Goal: Transaction & Acquisition: Register for event/course

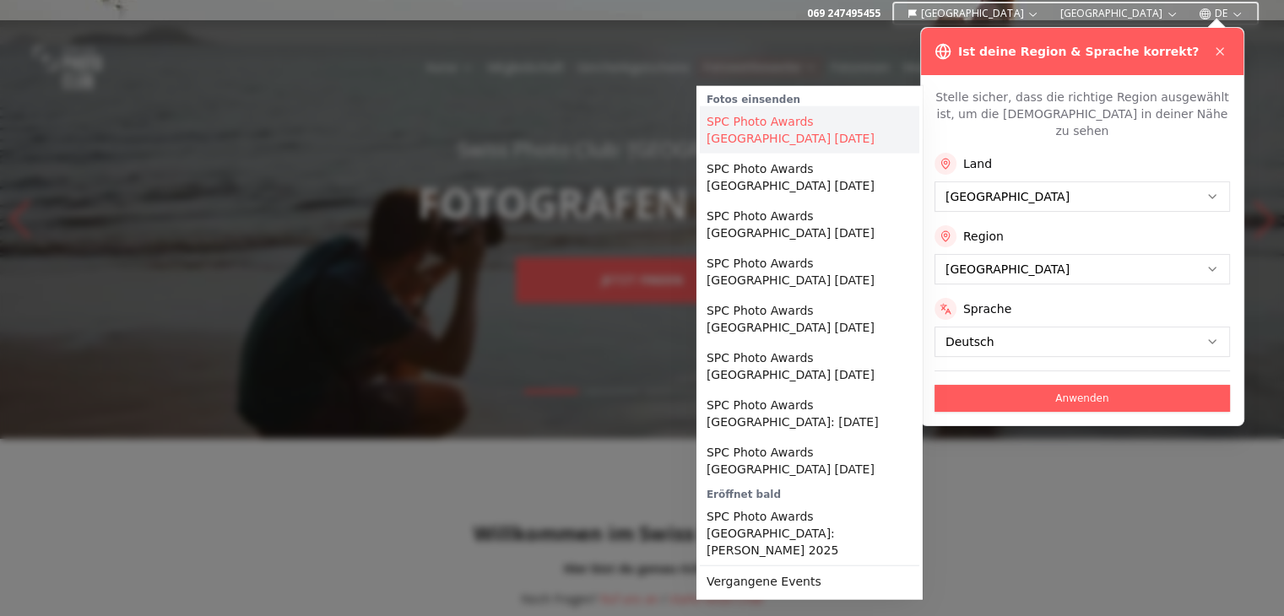
click at [763, 122] on link "SPC Photo Awards DRESDEN September 2025" at bounding box center [809, 129] width 219 height 47
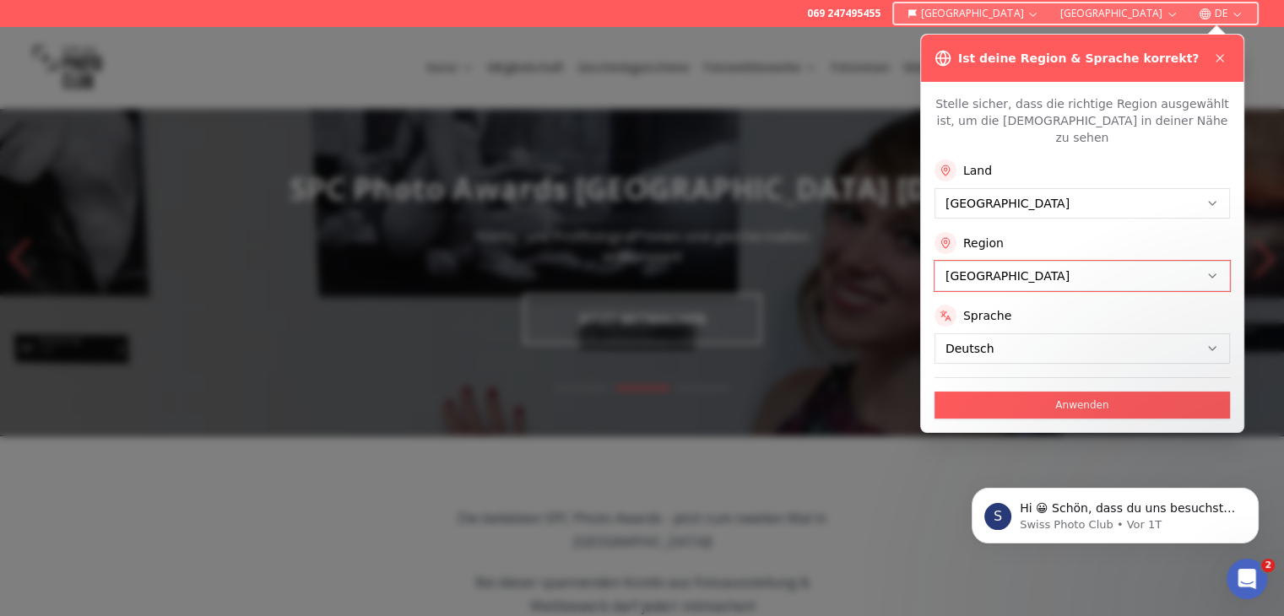
click at [968, 544] on body "S Hi 😀 Schön, dass du uns besuchst. Stell' uns gerne jederzeit Fragen oder hint…" at bounding box center [1115, 511] width 324 height 105
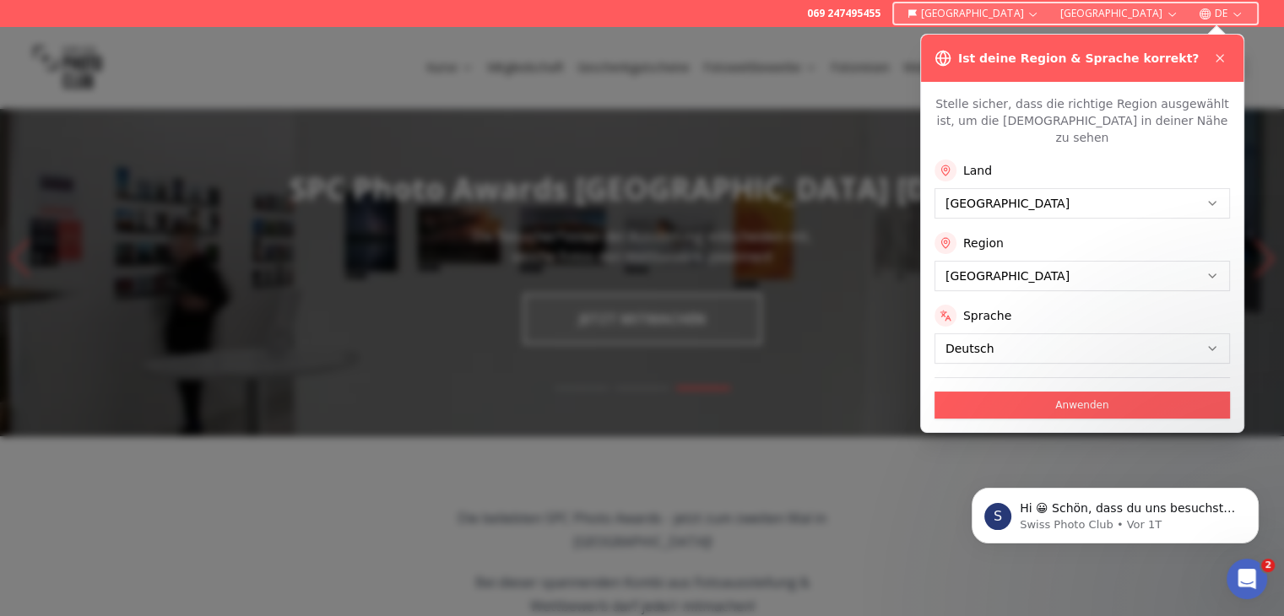
click at [998, 403] on div "S Hi 😀 Schön, dass du uns besuchst. Stell' uns gerne jederzeit Fragen oder hint…" at bounding box center [1115, 438] width 311 height 211
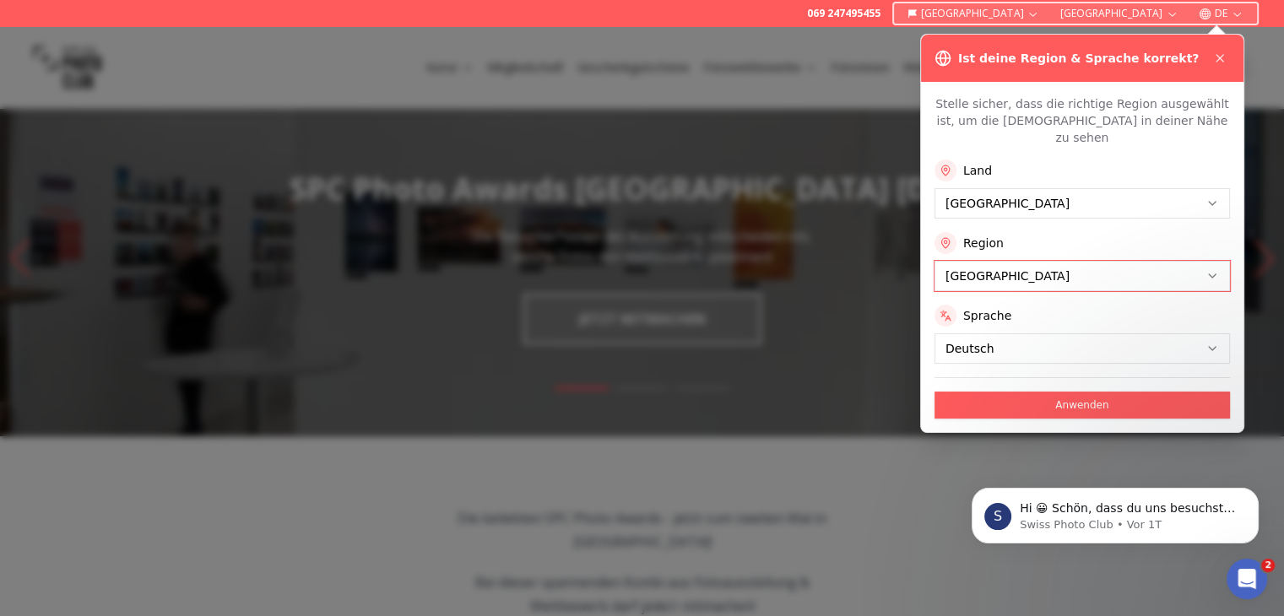
click at [958, 545] on body "S Hi 😀 Schön, dass du uns besuchst. Stell' uns gerne jederzeit Fragen oder hint…" at bounding box center [1115, 511] width 324 height 105
click at [1251, 495] on icon "Dismiss notification" at bounding box center [1253, 493] width 6 height 6
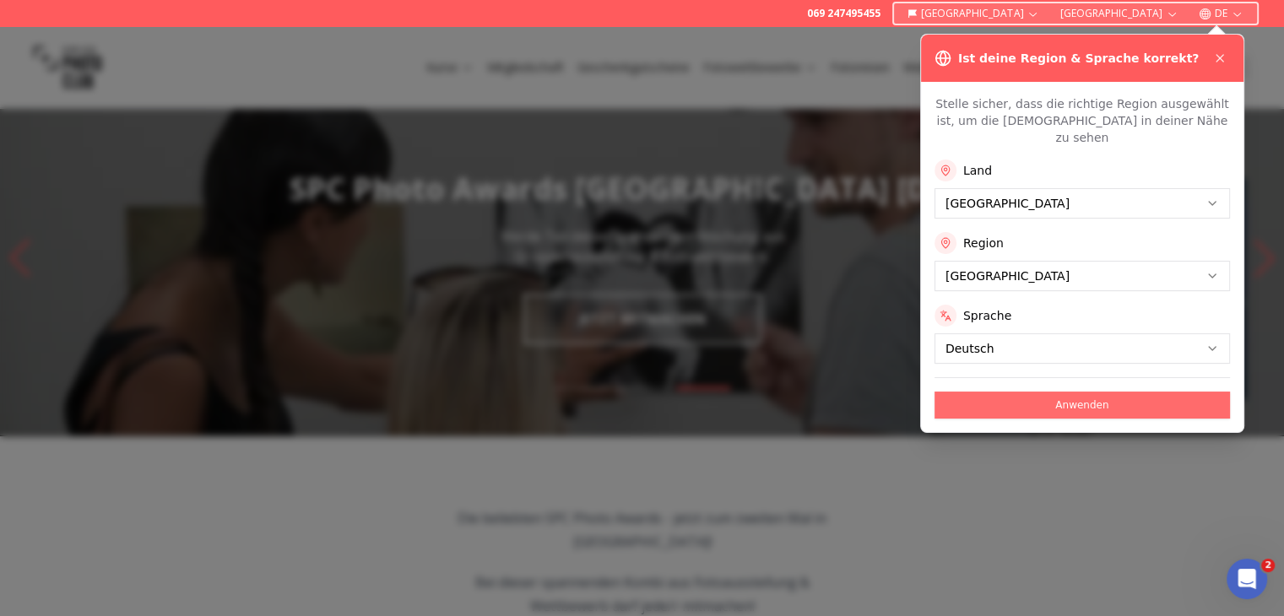
click at [1052, 392] on button "Anwenden" at bounding box center [1081, 405] width 295 height 27
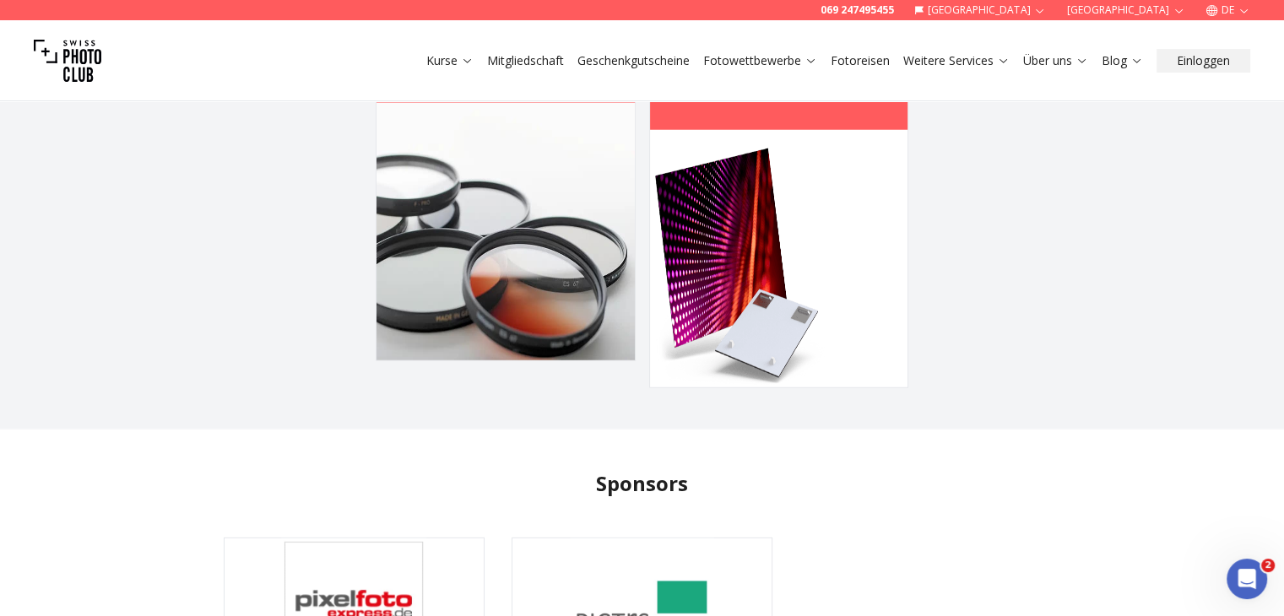
scroll to position [4581, 0]
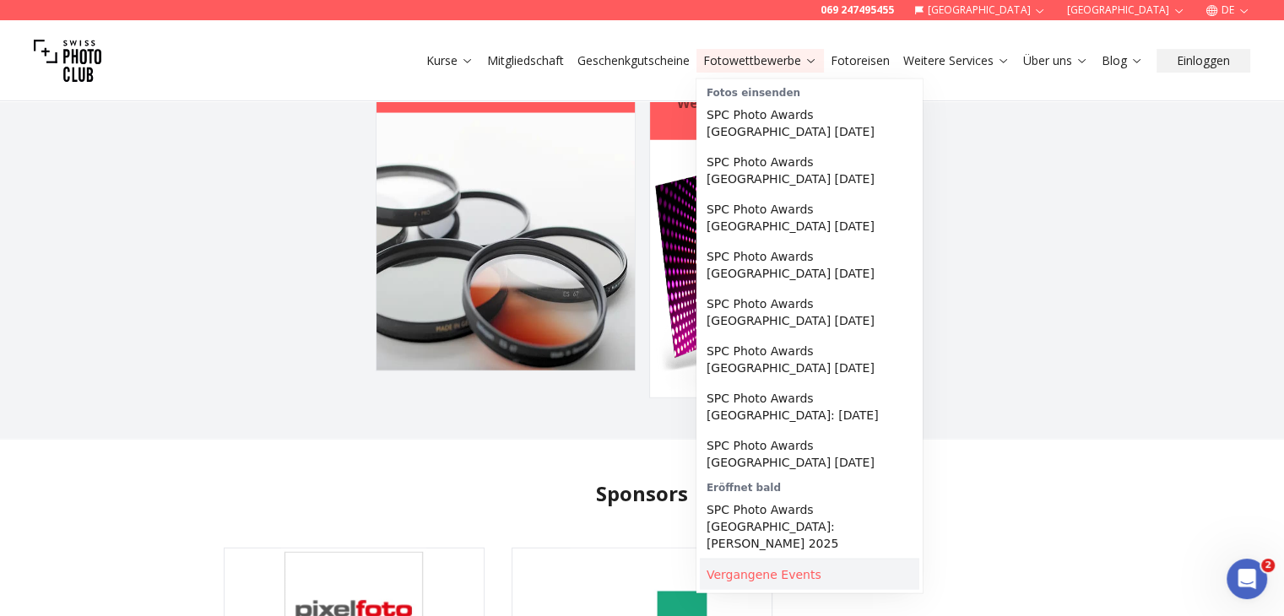
click at [733, 560] on link "Vergangene Events" at bounding box center [809, 575] width 219 height 30
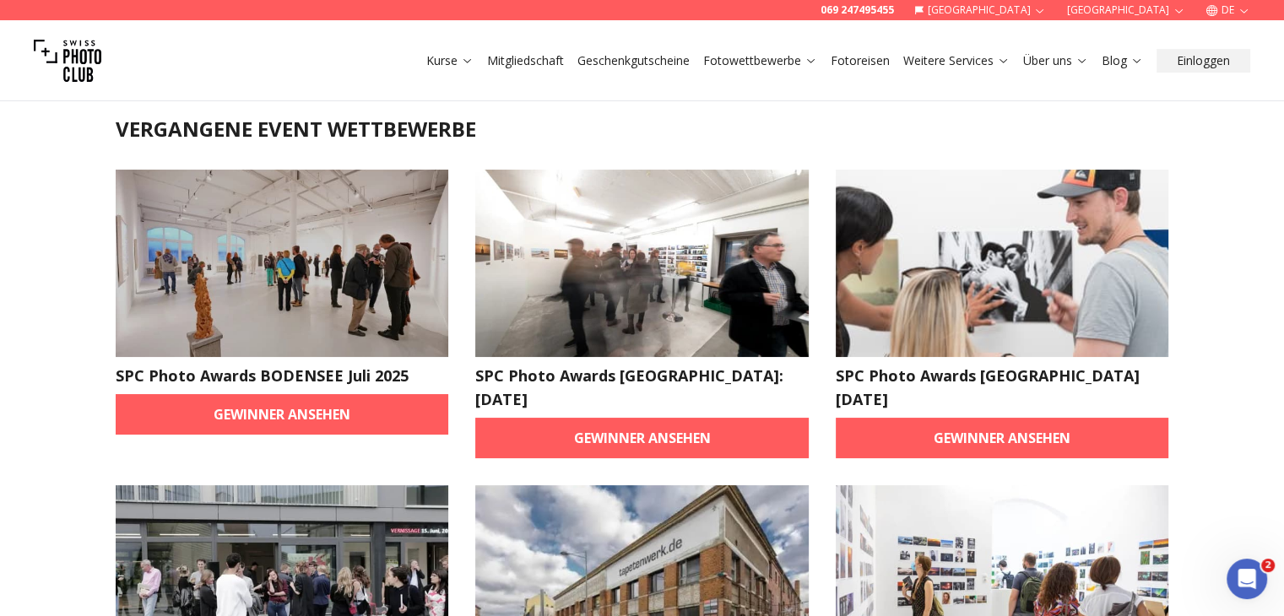
scroll to position [50, 0]
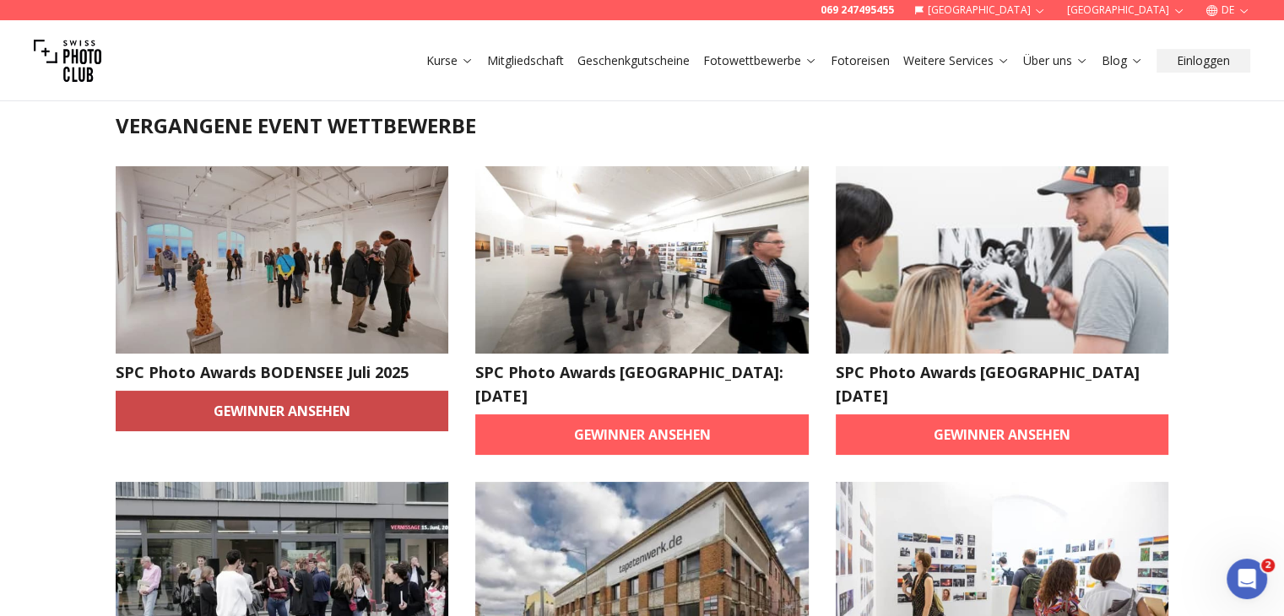
click at [409, 420] on link "Gewinner ansehen" at bounding box center [282, 411] width 333 height 41
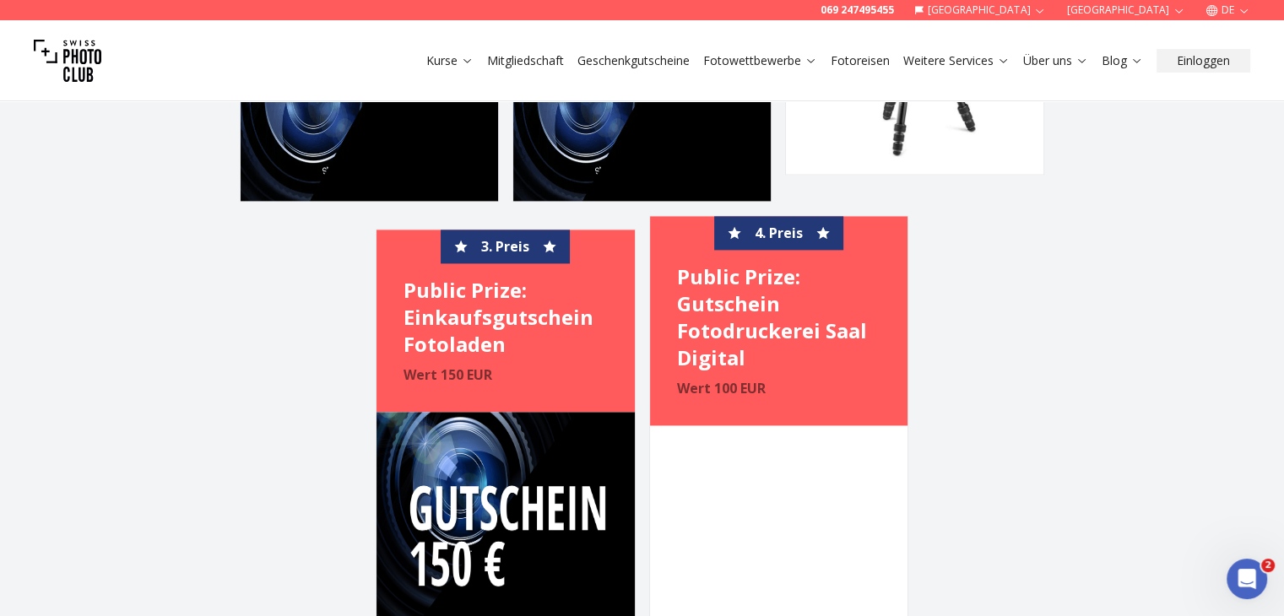
scroll to position [2350, 0]
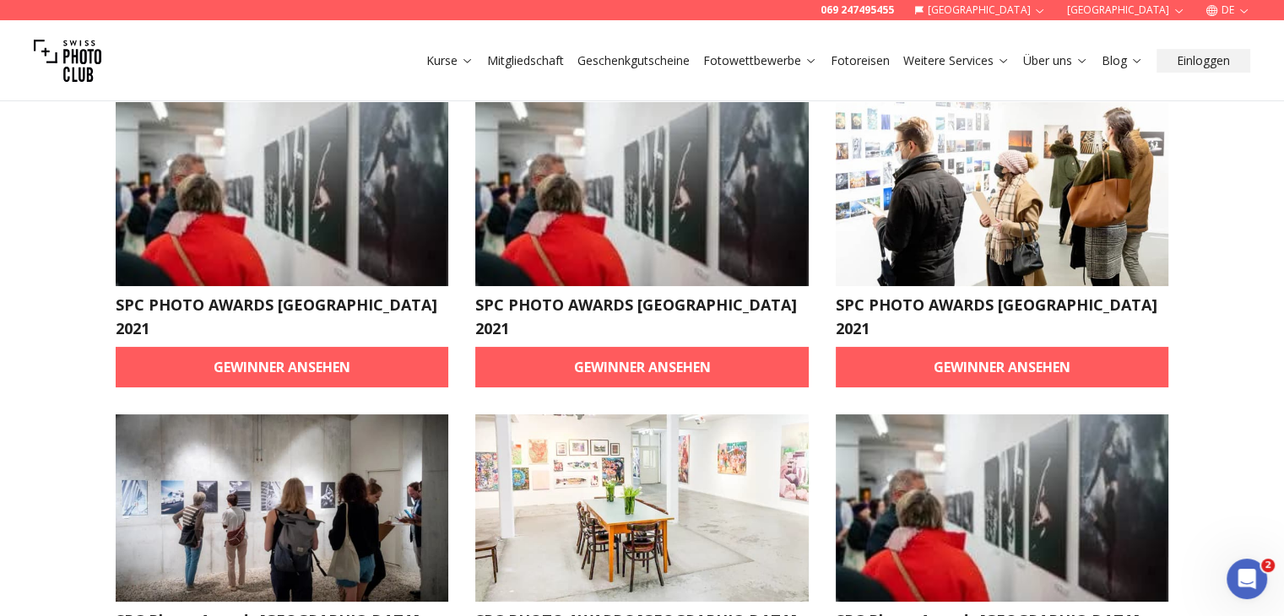
scroll to position [118, 0]
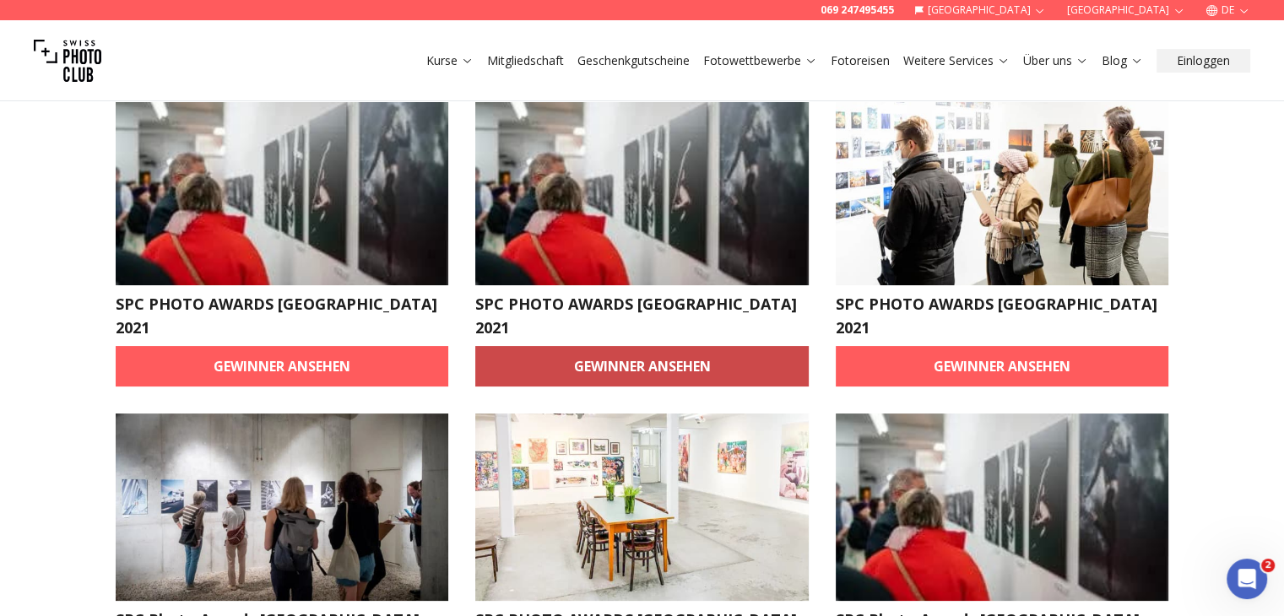
click at [579, 347] on link "Gewinner ansehen" at bounding box center [641, 366] width 333 height 41
click at [602, 346] on link "Gewinner ansehen" at bounding box center [641, 366] width 333 height 41
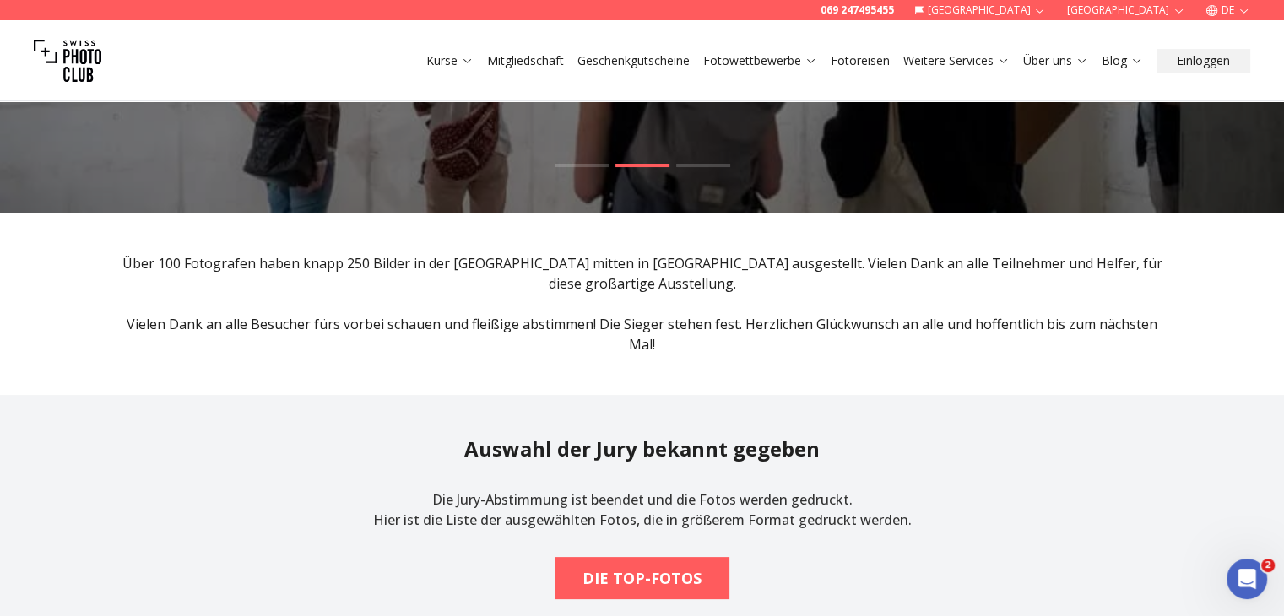
scroll to position [223, 0]
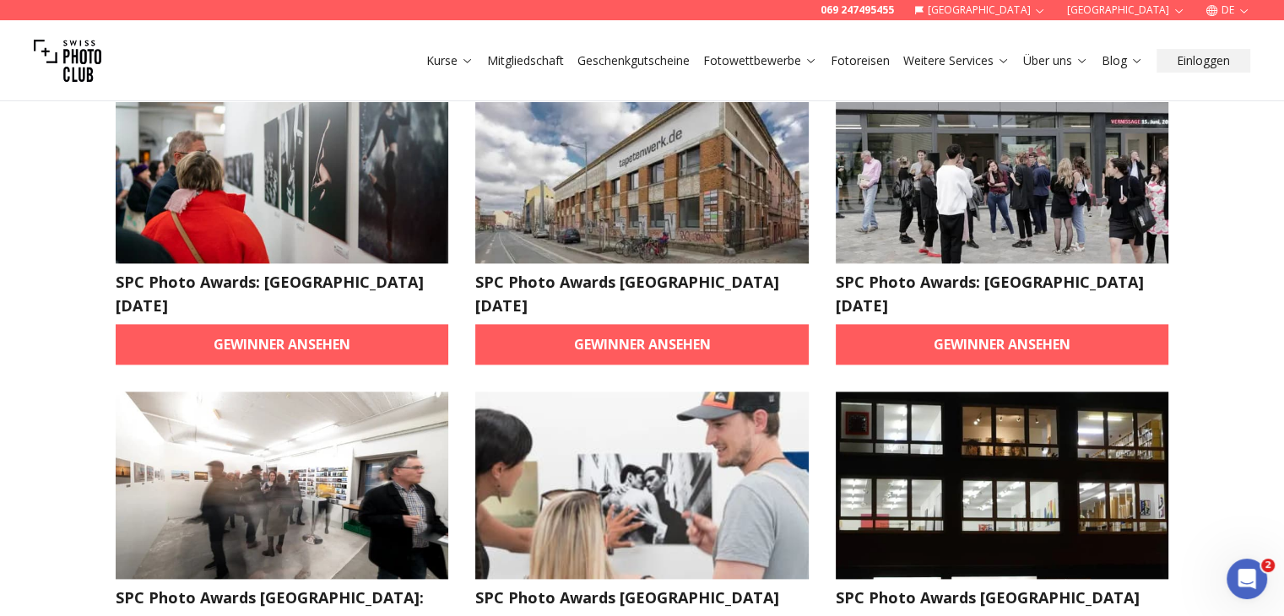
scroll to position [2032, 0]
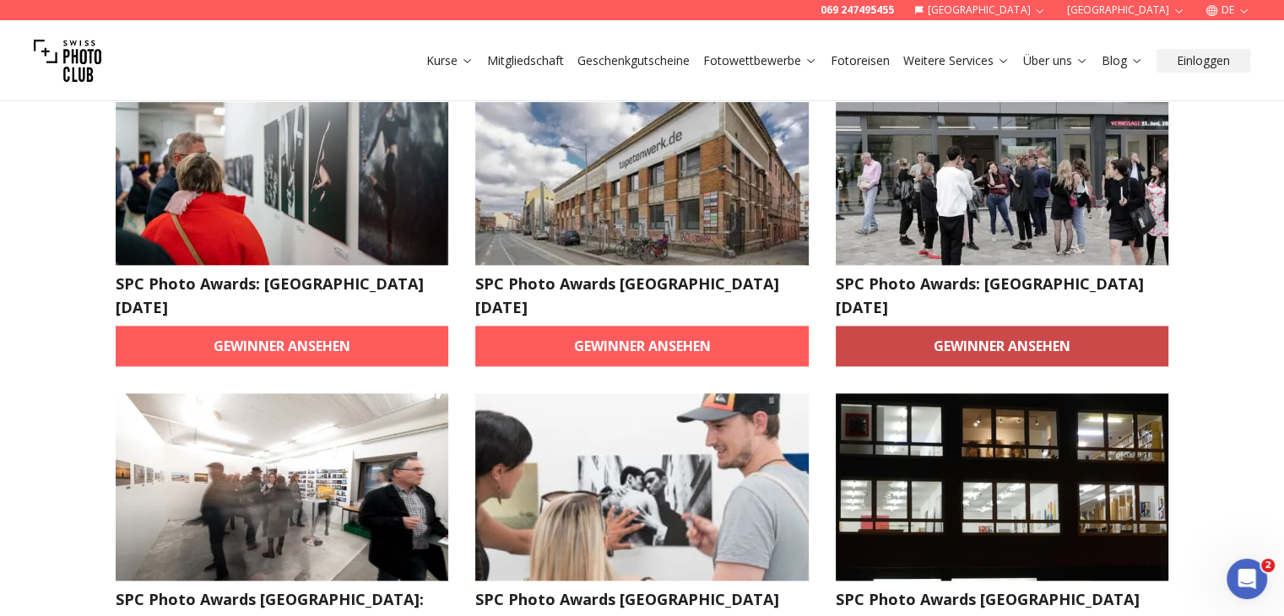
click at [1009, 326] on link "Gewinner ansehen" at bounding box center [1002, 346] width 333 height 41
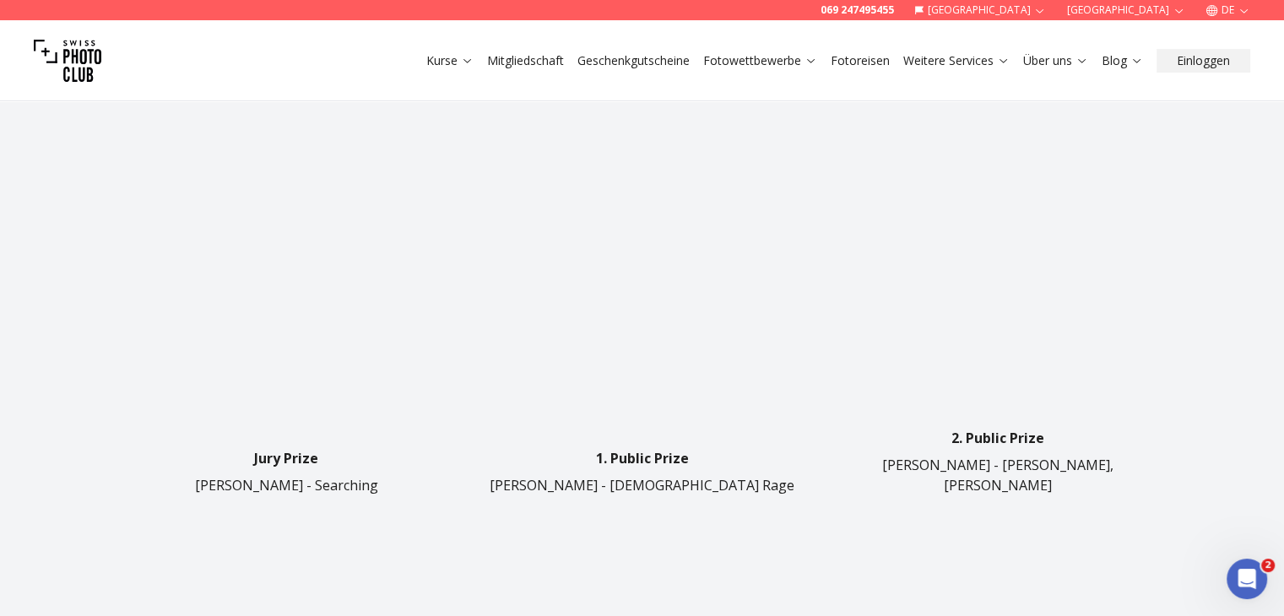
scroll to position [719, 0]
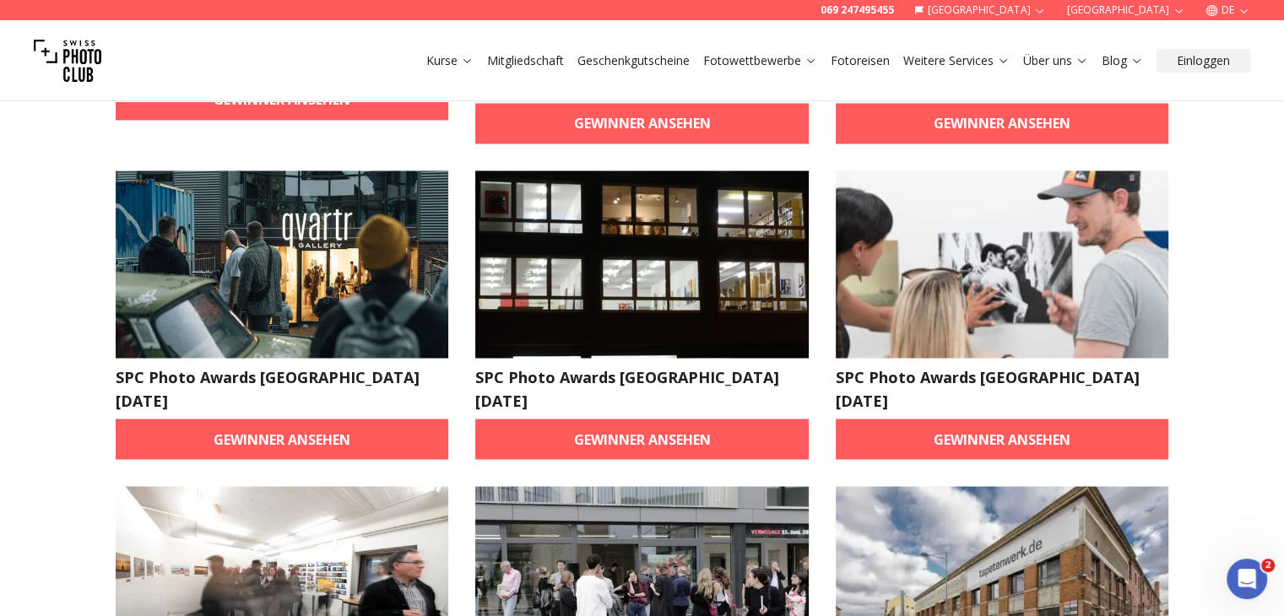
scroll to position [2893, 0]
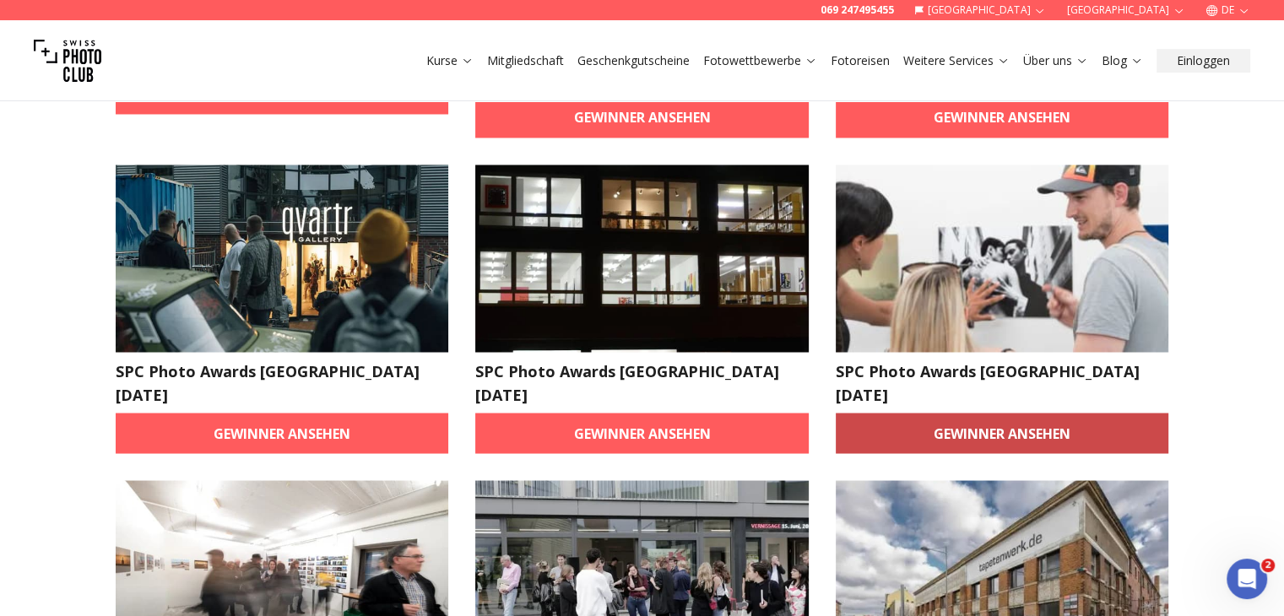
click at [972, 413] on link "Gewinner ansehen" at bounding box center [1002, 433] width 333 height 41
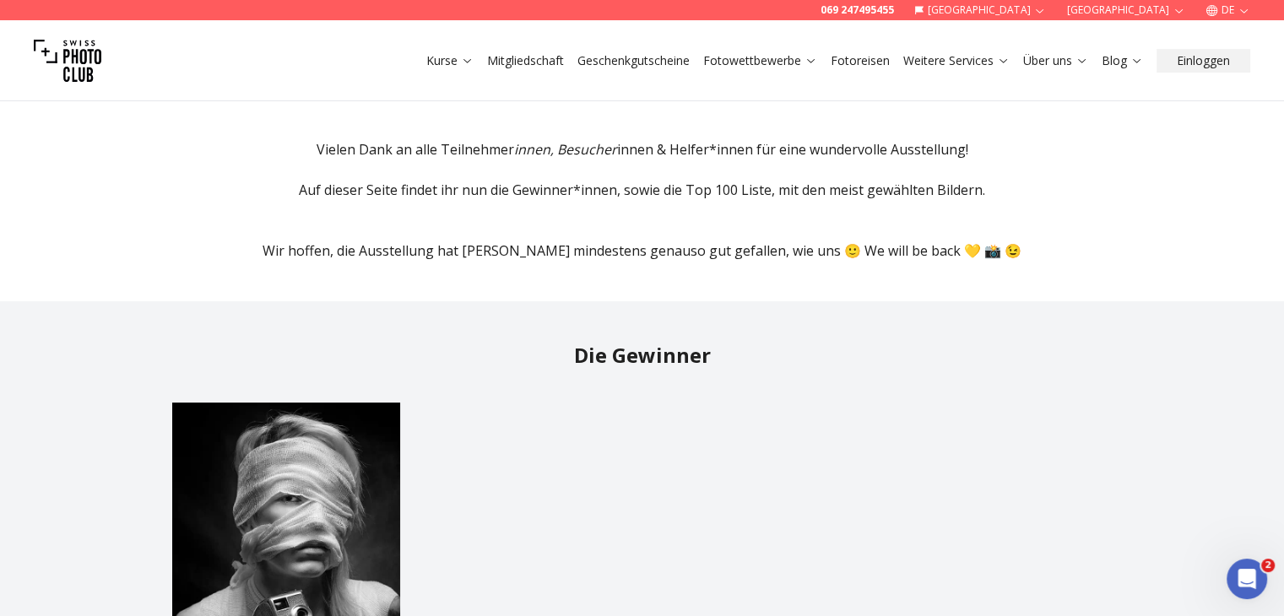
scroll to position [290, 0]
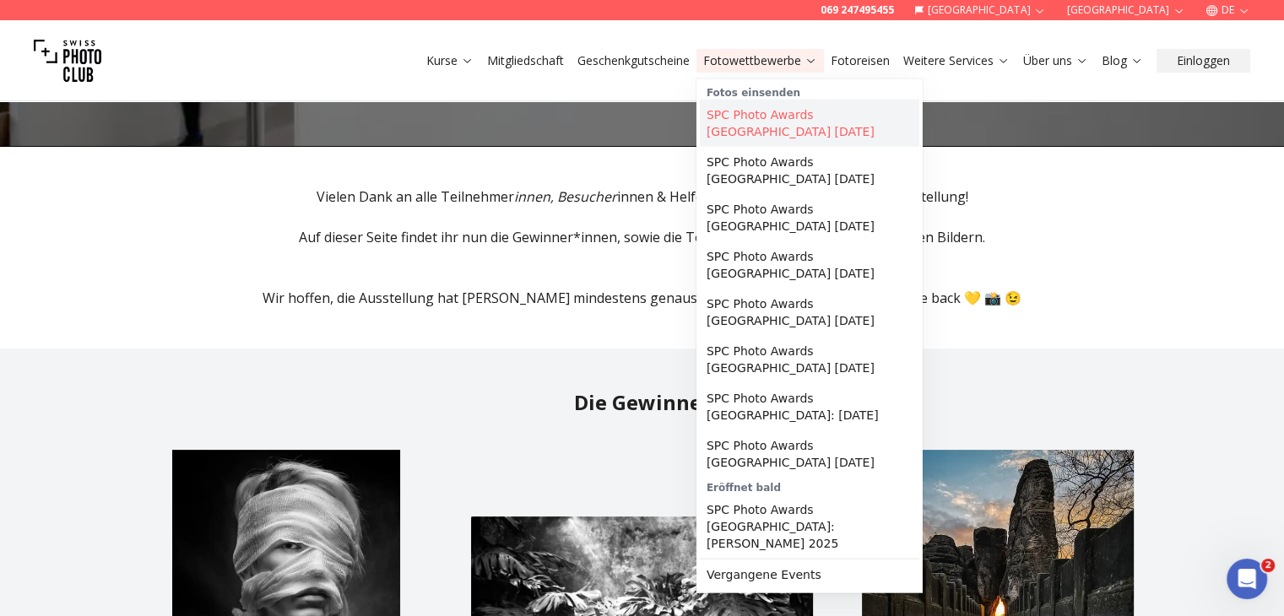
click at [766, 110] on link "SPC Photo Awards DRESDEN September 2025" at bounding box center [809, 123] width 219 height 47
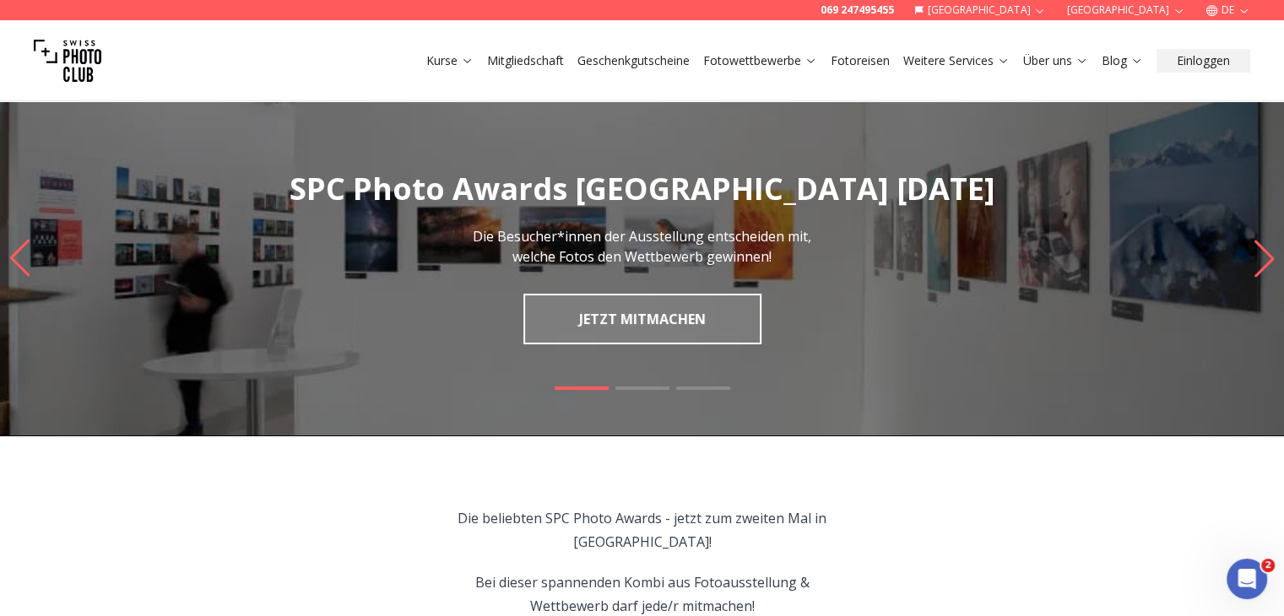
click at [766, 110] on img "1 / 3" at bounding box center [642, 258] width 1284 height 354
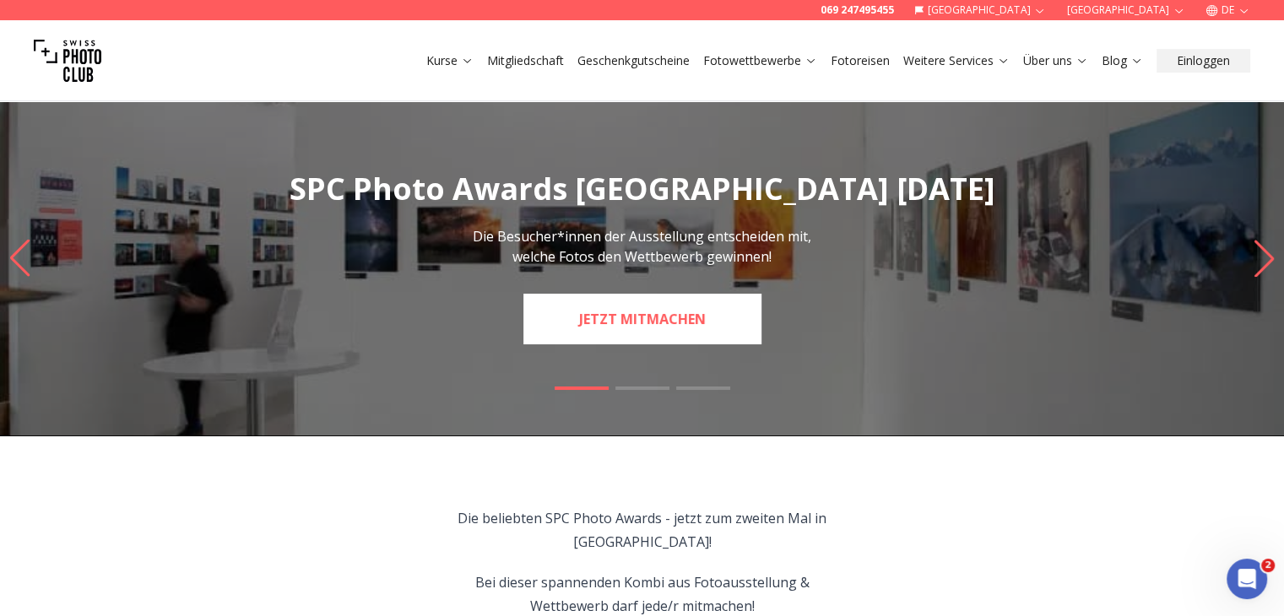
click at [701, 319] on link "JETZT MITMACHEN" at bounding box center [642, 319] width 238 height 51
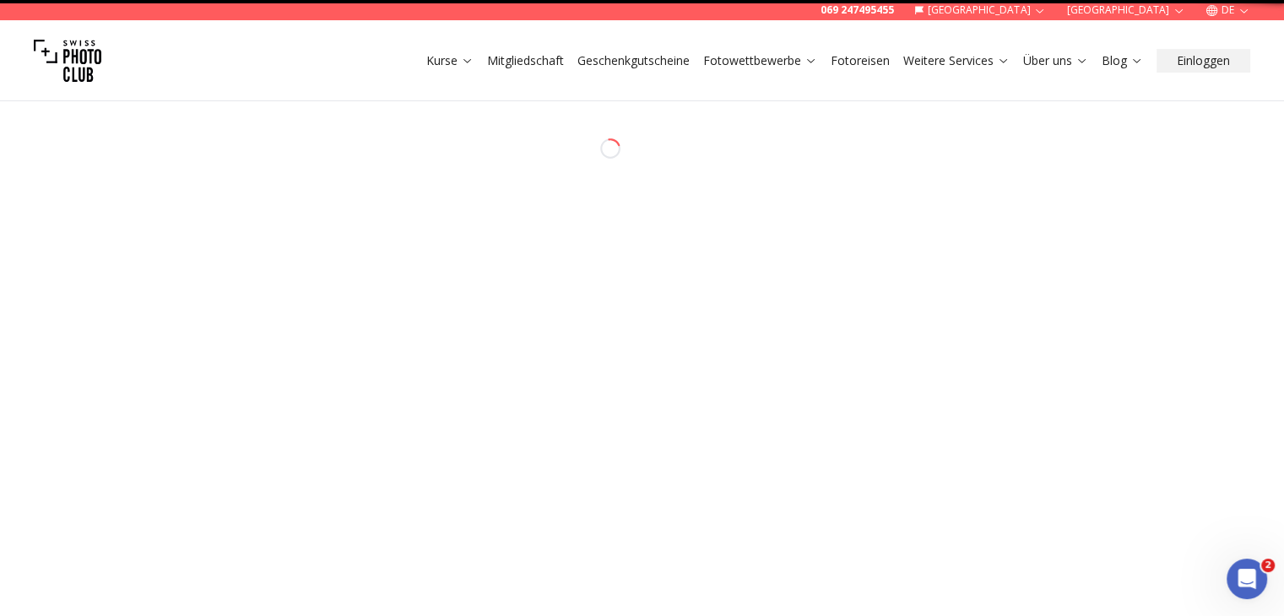
select select "*******"
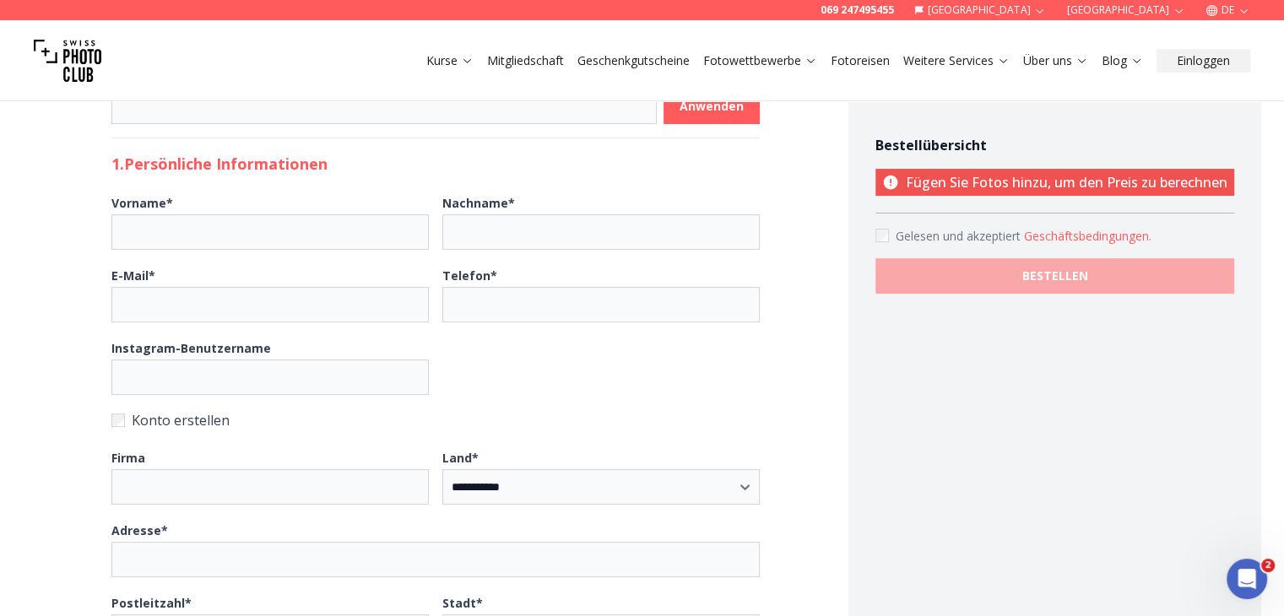
scroll to position [245, 0]
click at [377, 203] on label "Vorname *" at bounding box center [269, 218] width 317 height 59
click at [377, 213] on input "Vorname *" at bounding box center [269, 230] width 317 height 35
type input "*********"
type input "******"
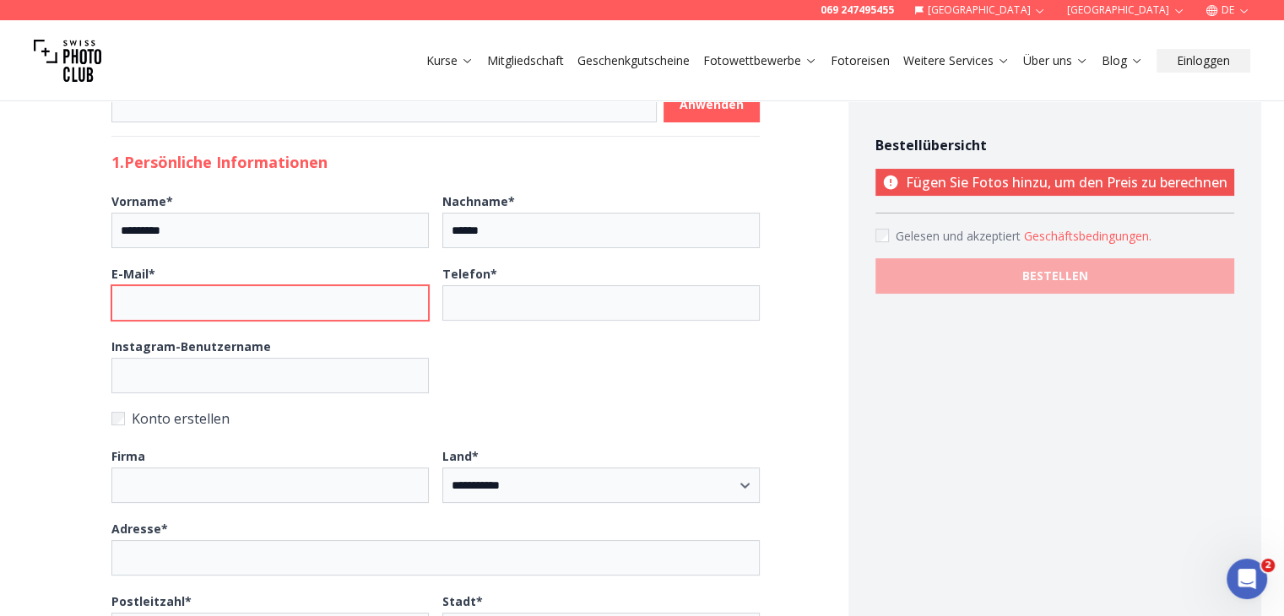
click at [342, 318] on input "E-Mail *" at bounding box center [269, 302] width 317 height 35
type input "**********"
click at [503, 293] on input "Telefon *" at bounding box center [600, 302] width 317 height 35
type input "**********"
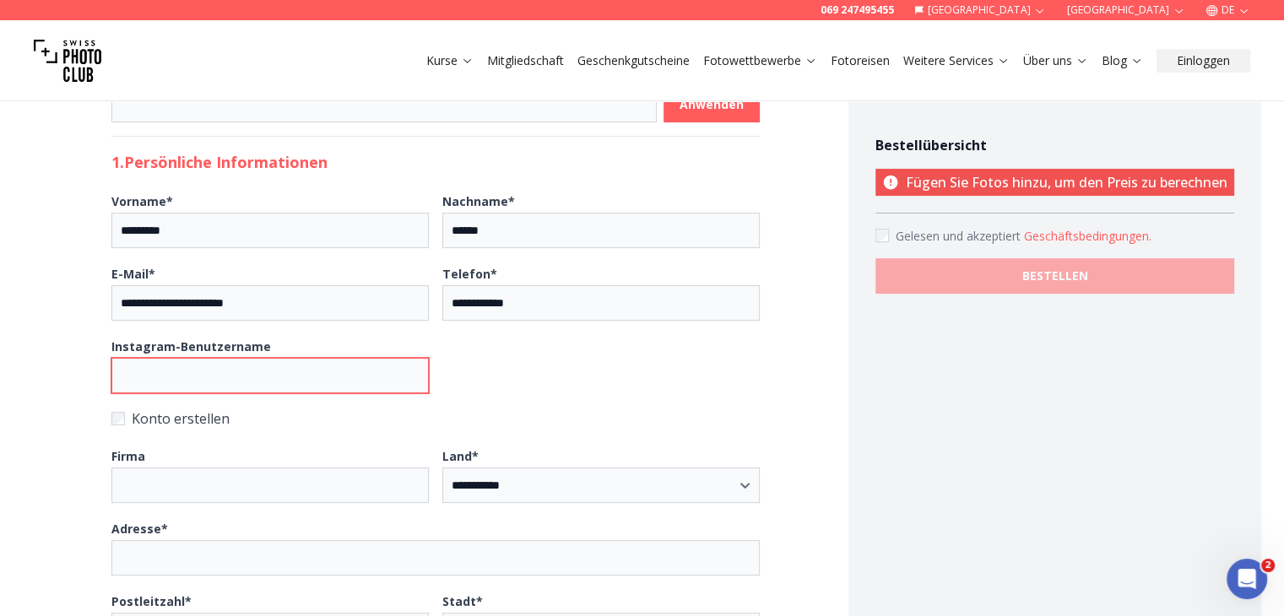
click at [364, 374] on input "Instagram-Benutzername" at bounding box center [269, 375] width 317 height 35
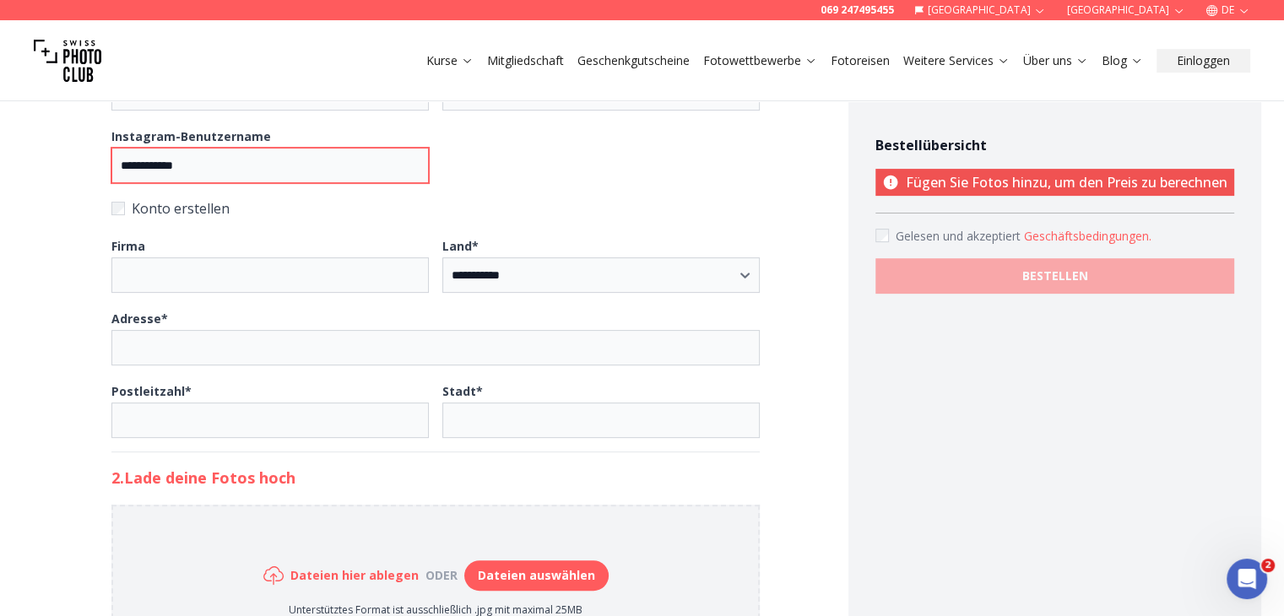
scroll to position [459, 0]
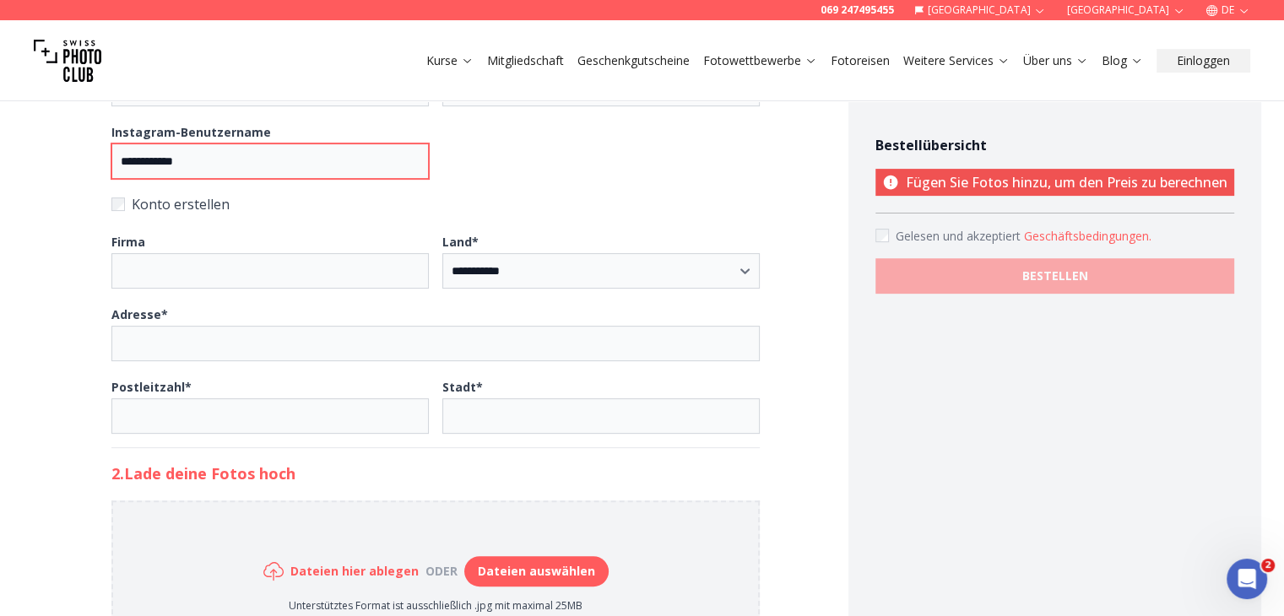
type input "**********"
click at [376, 329] on input "Adresse *" at bounding box center [435, 343] width 648 height 35
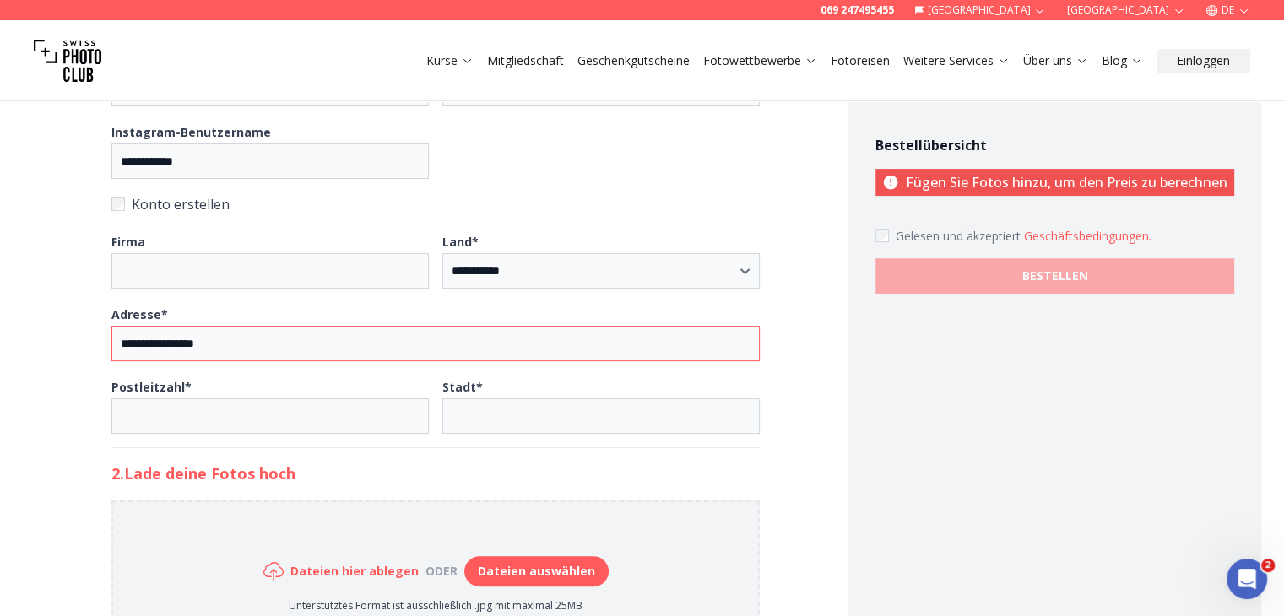
type input "**********"
click at [304, 414] on input "Postleitzahl *" at bounding box center [269, 415] width 317 height 35
type input "*****"
click at [510, 407] on input "Stadt *" at bounding box center [600, 415] width 317 height 35
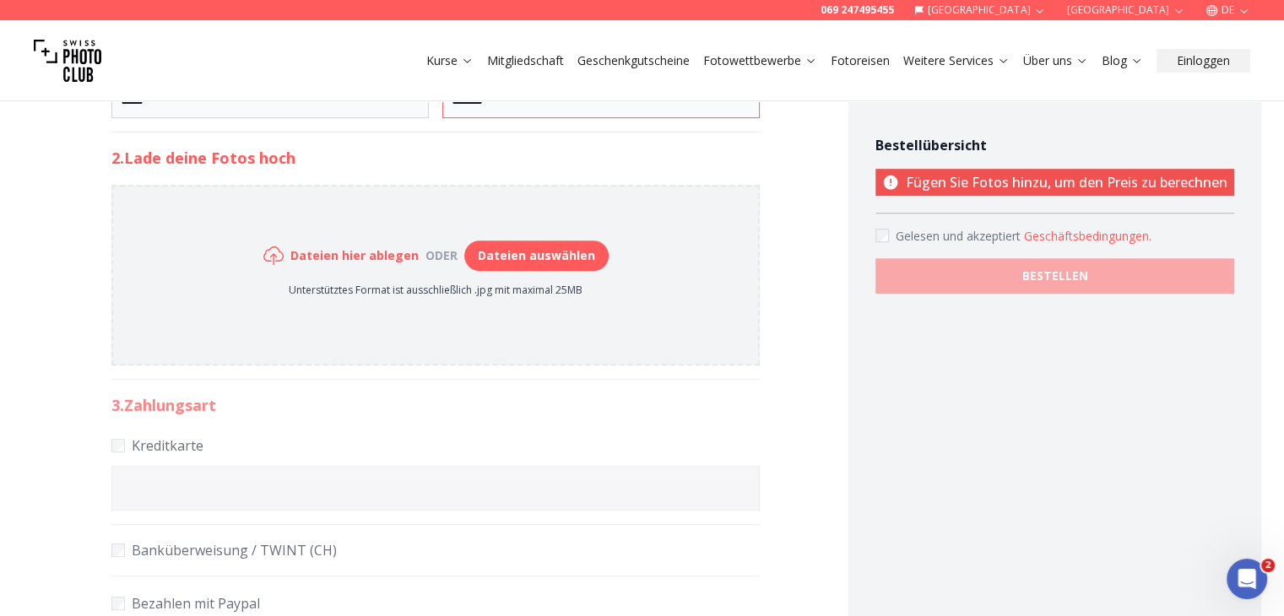
scroll to position [776, 0]
type input "*******"
click at [518, 253] on button "Dateien auswählen" at bounding box center [536, 255] width 144 height 30
type input "**********"
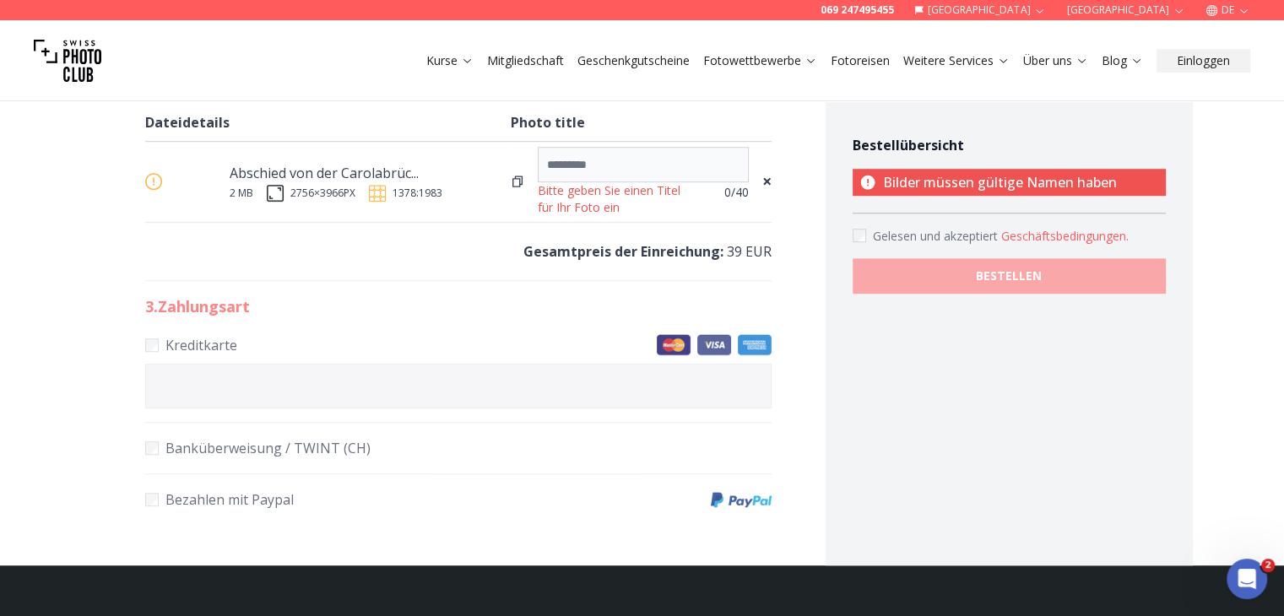
scroll to position [1046, 0]
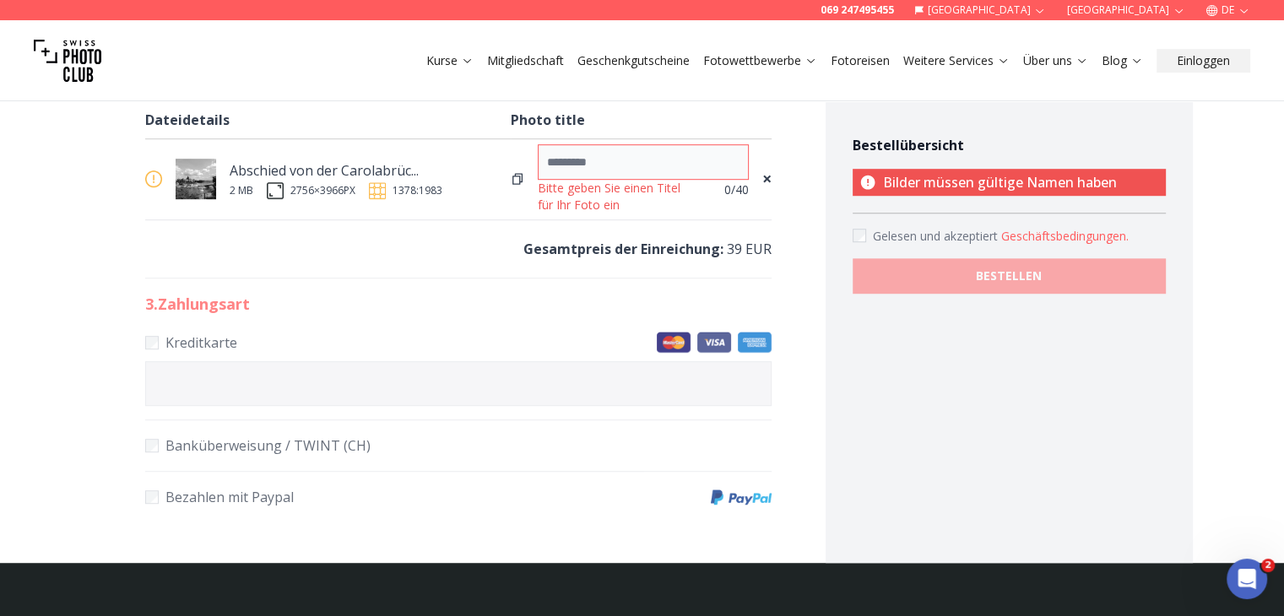
click at [588, 144] on input at bounding box center [643, 161] width 211 height 35
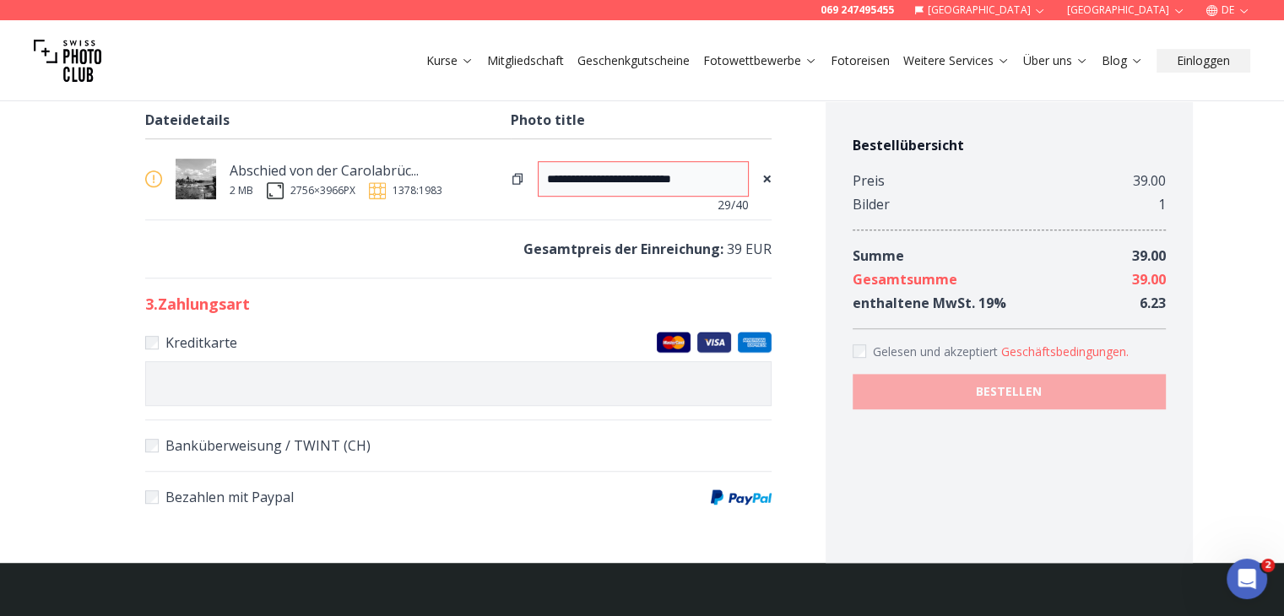
type input "**********"
click at [375, 499] on label "Bezahlen mit Paypal" at bounding box center [458, 497] width 626 height 24
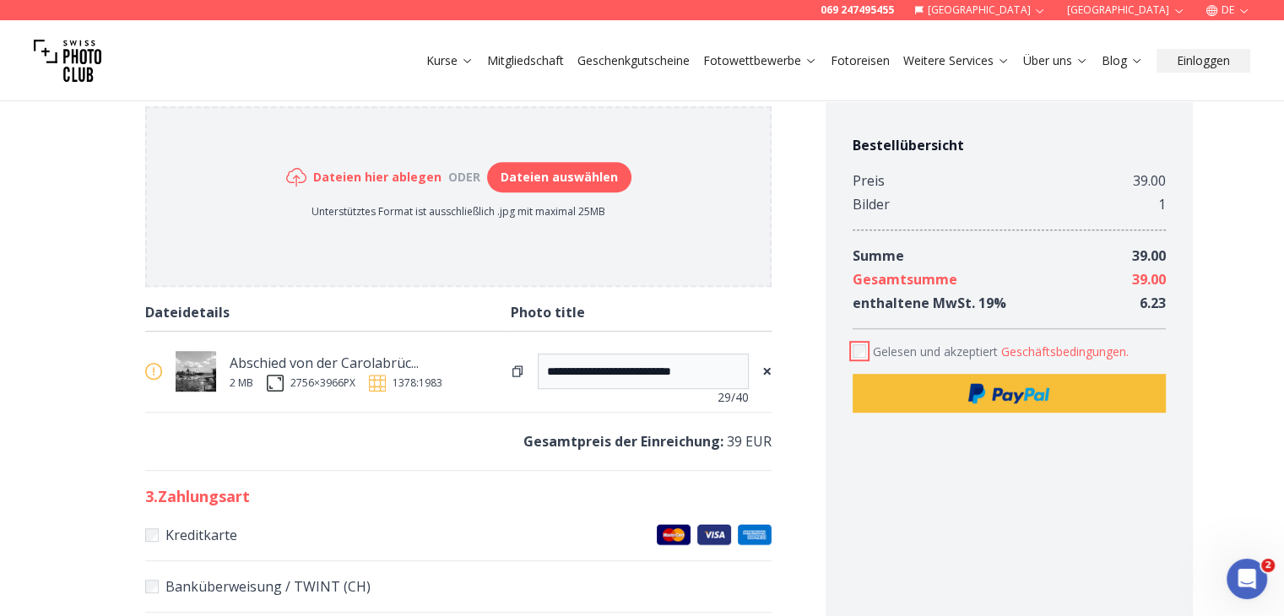
scroll to position [851, 0]
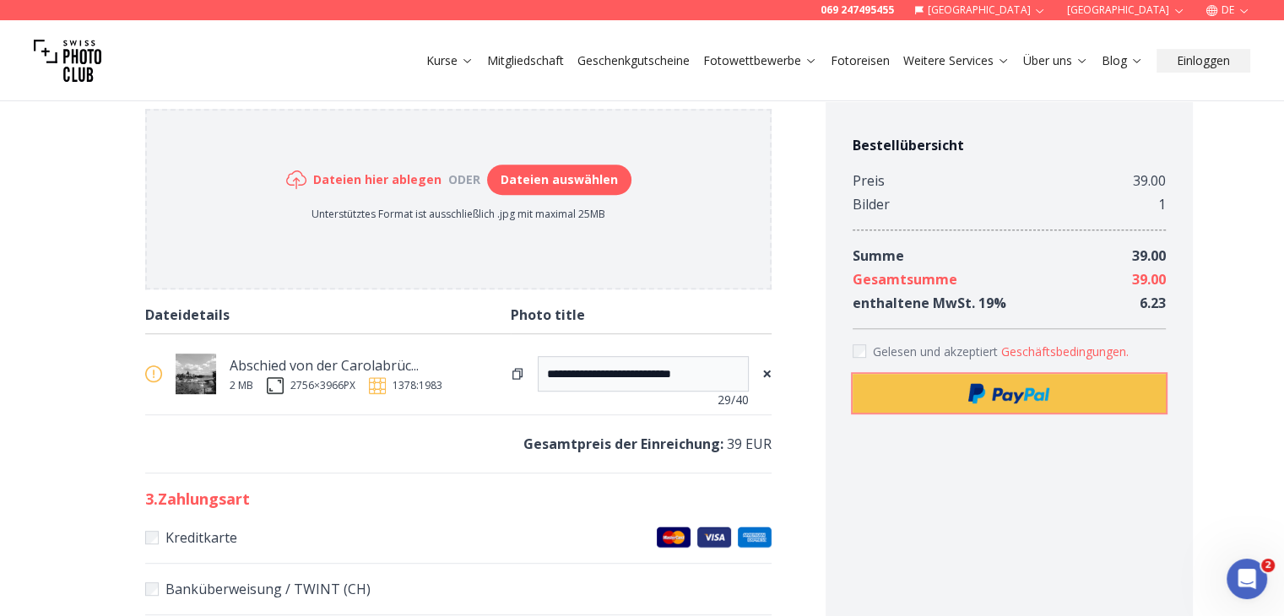
click at [966, 401] on span "submit" at bounding box center [1008, 393] width 111 height 34
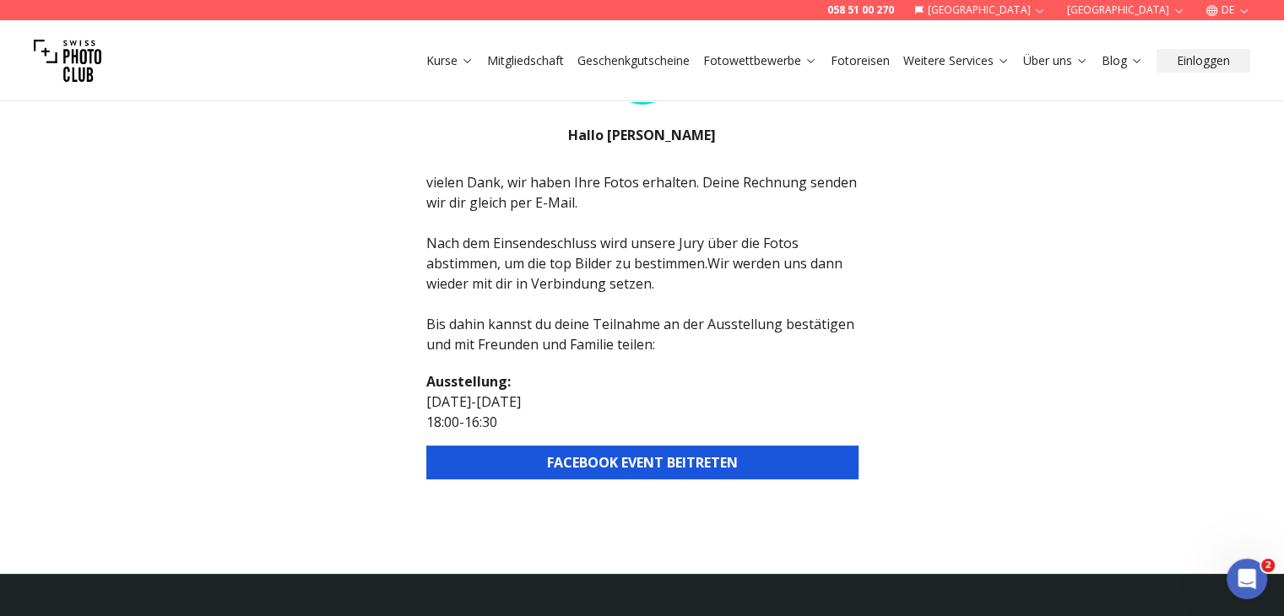
scroll to position [145, 0]
click at [950, 431] on div "058 51 00 270 Schweiz Dresden DE Kurse Mitgliedschaft Geschenkgutscheine Fotowe…" at bounding box center [642, 481] width 1284 height 1091
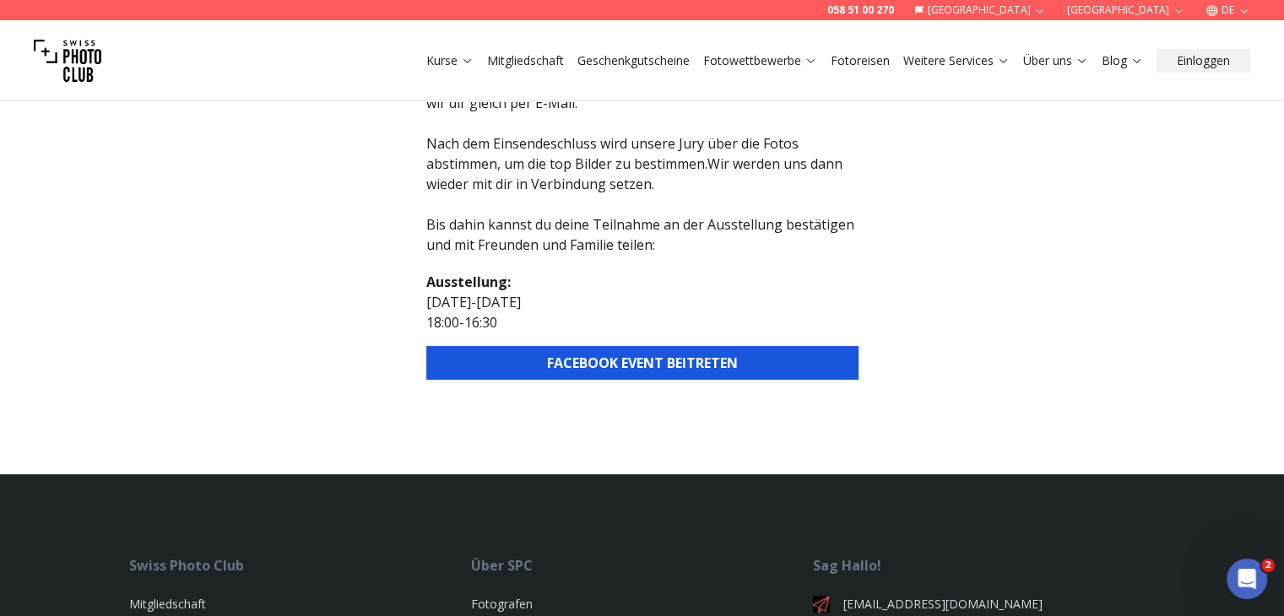
scroll to position [246, 0]
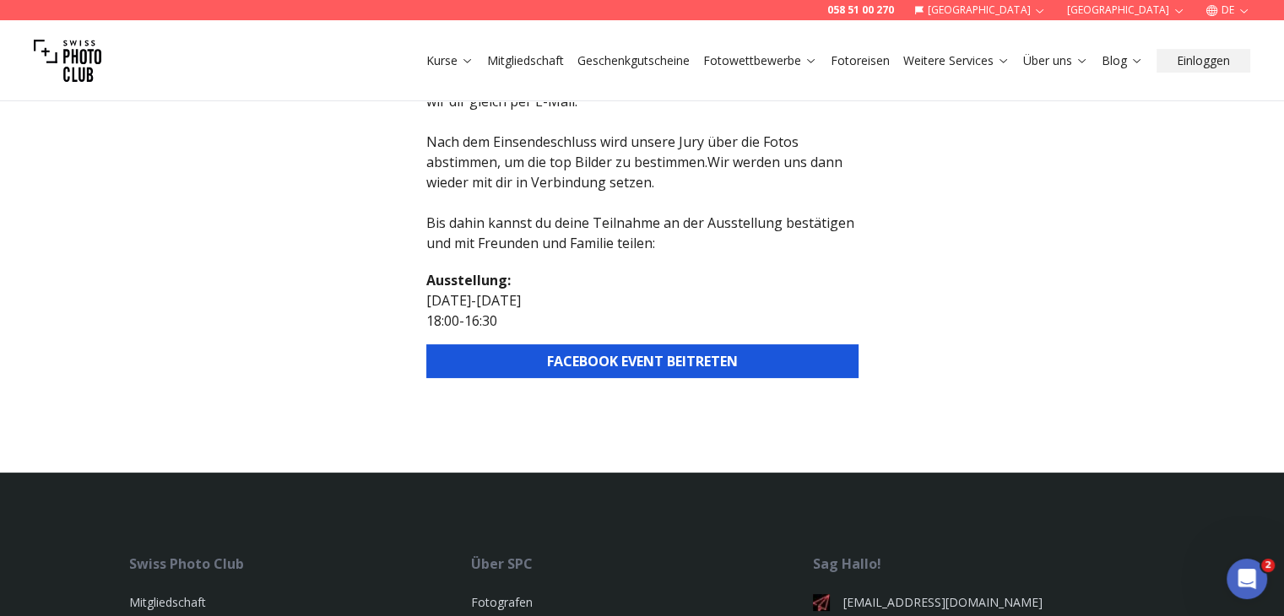
click at [457, 344] on button "FACEBOOK EVENT BEITRETEN" at bounding box center [642, 361] width 432 height 34
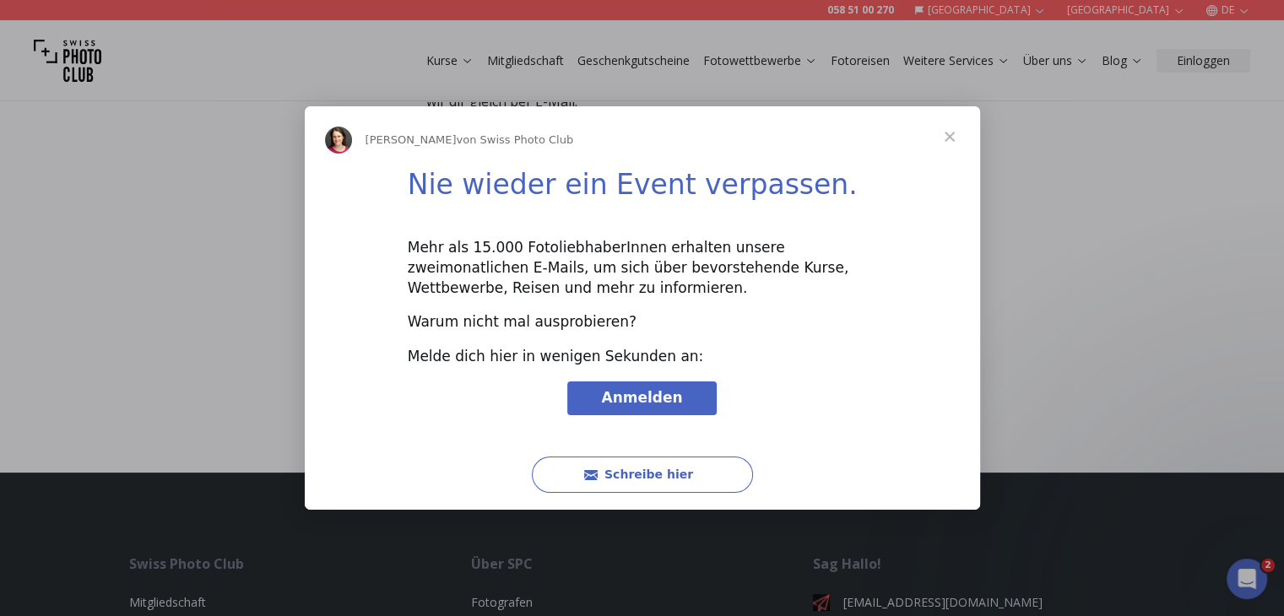
scroll to position [0, 0]
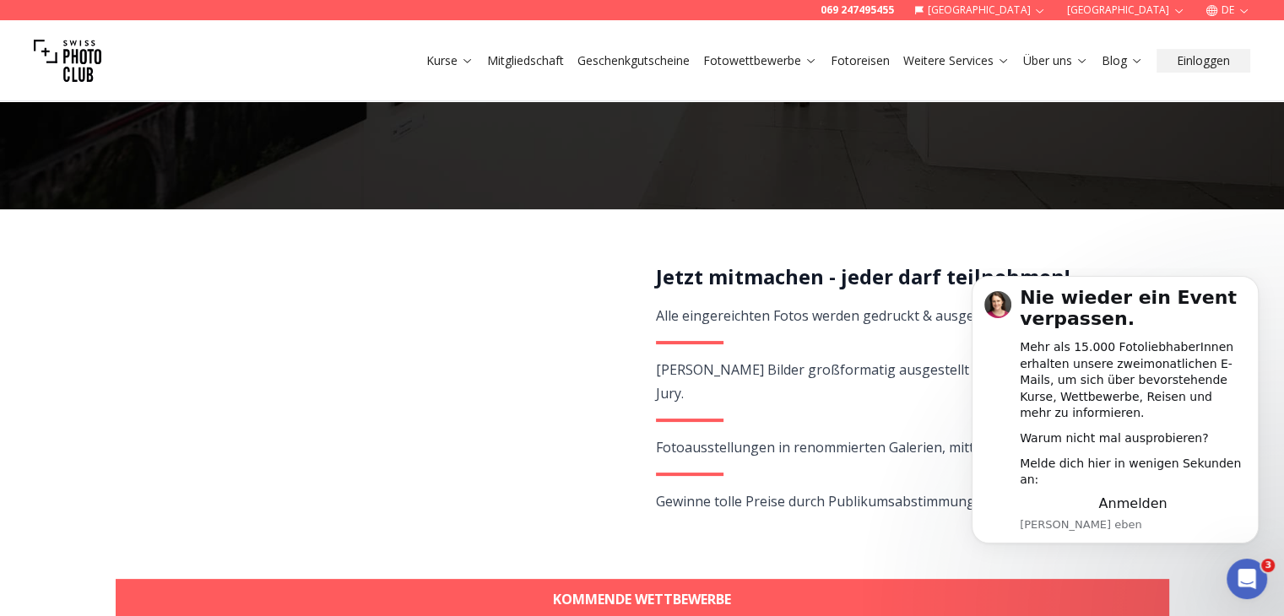
click at [715, 548] on div "Jetzt mitmachen - jeder darf teilnehmen! Alle eingereichten Fotos werden gedruc…" at bounding box center [903, 407] width 494 height 289
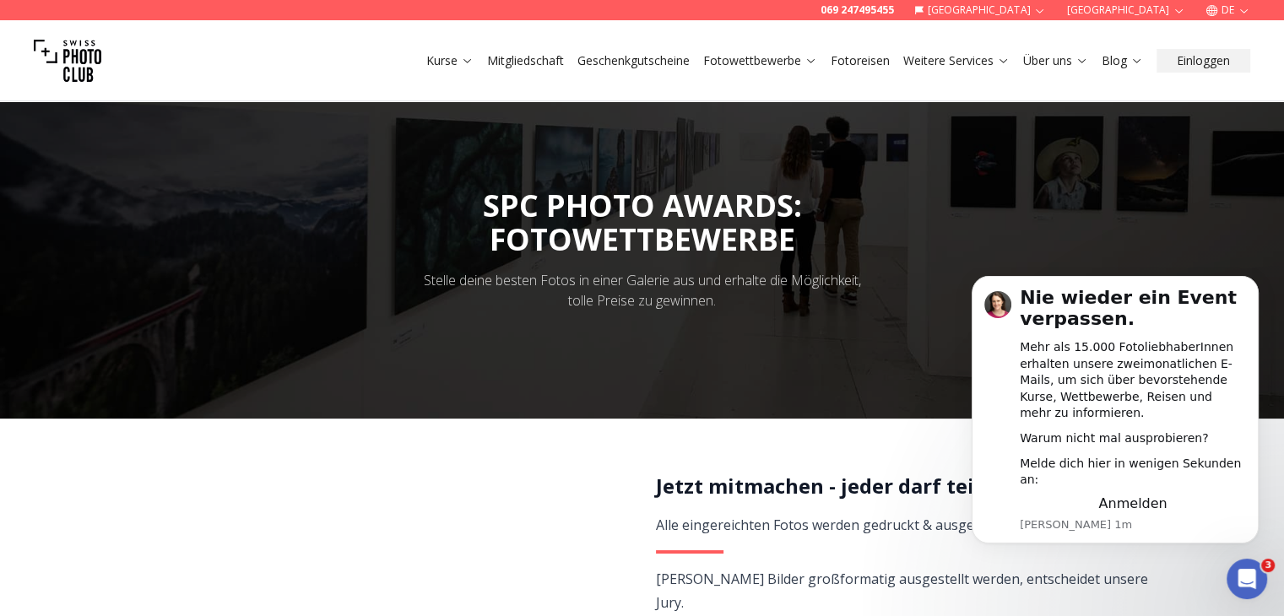
click at [456, 62] on link "Kurse" at bounding box center [449, 60] width 47 height 17
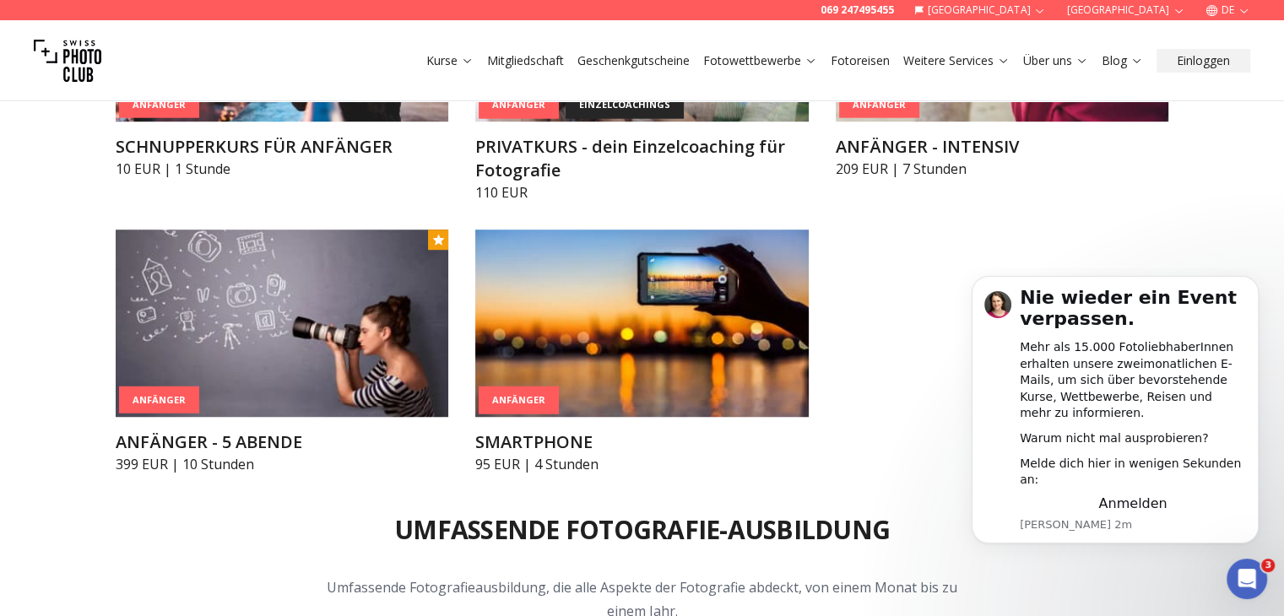
scroll to position [1114, 0]
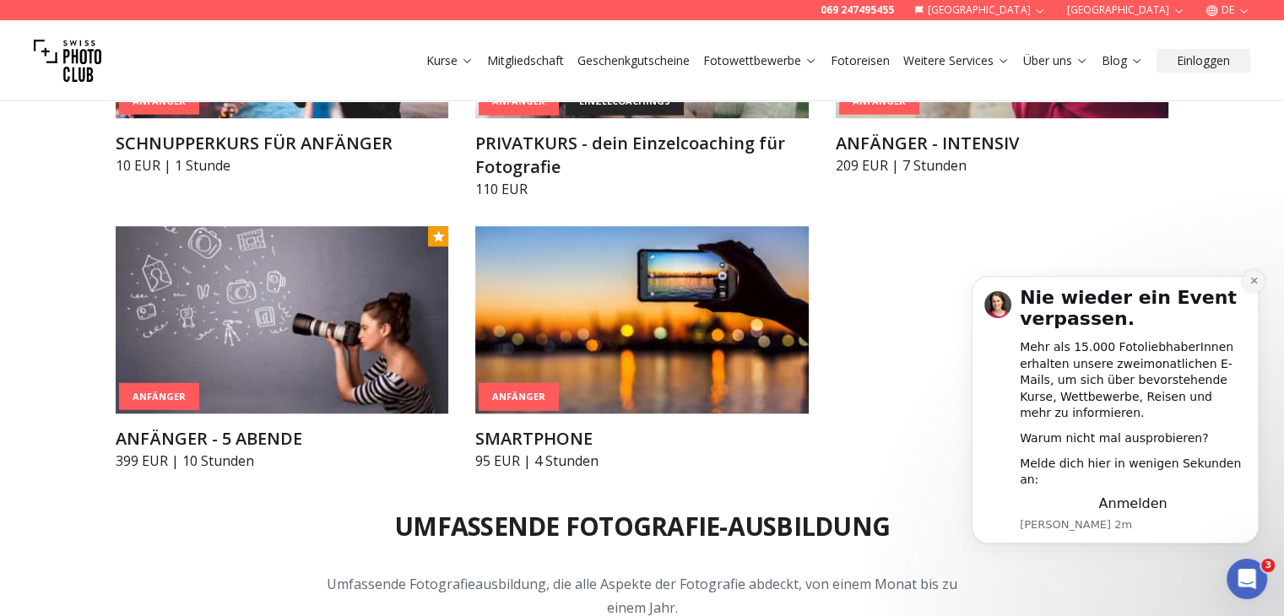
click at [1249, 285] on icon "Dismiss notification" at bounding box center [1253, 280] width 9 height 9
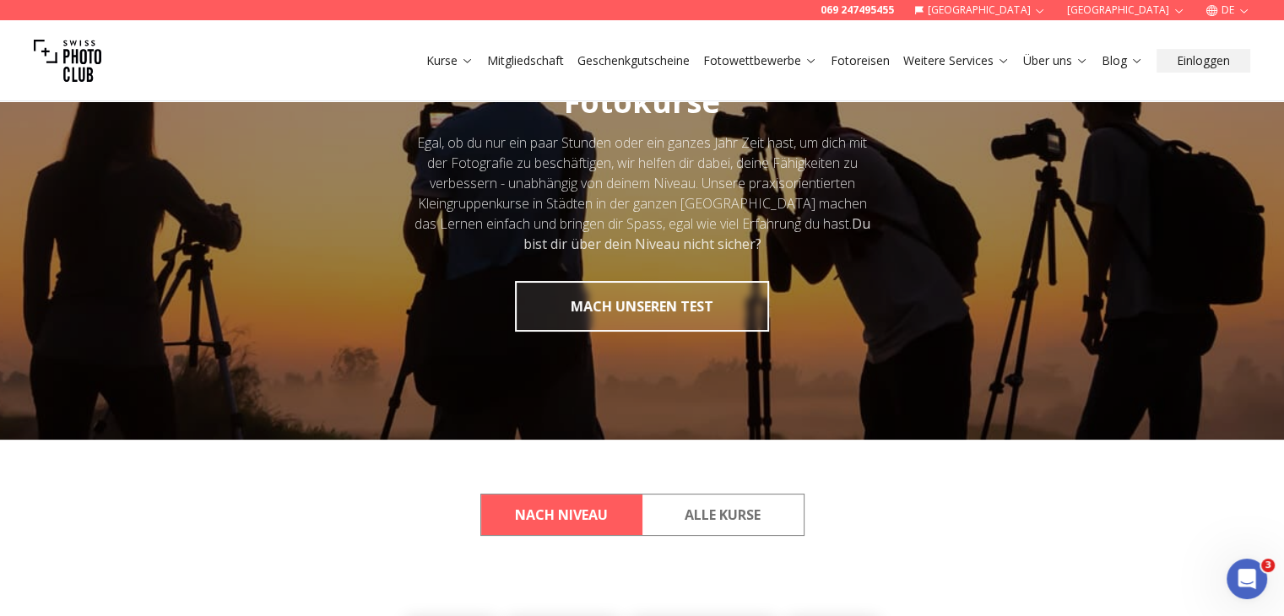
scroll to position [0, 0]
